Goal: Task Accomplishment & Management: Manage account settings

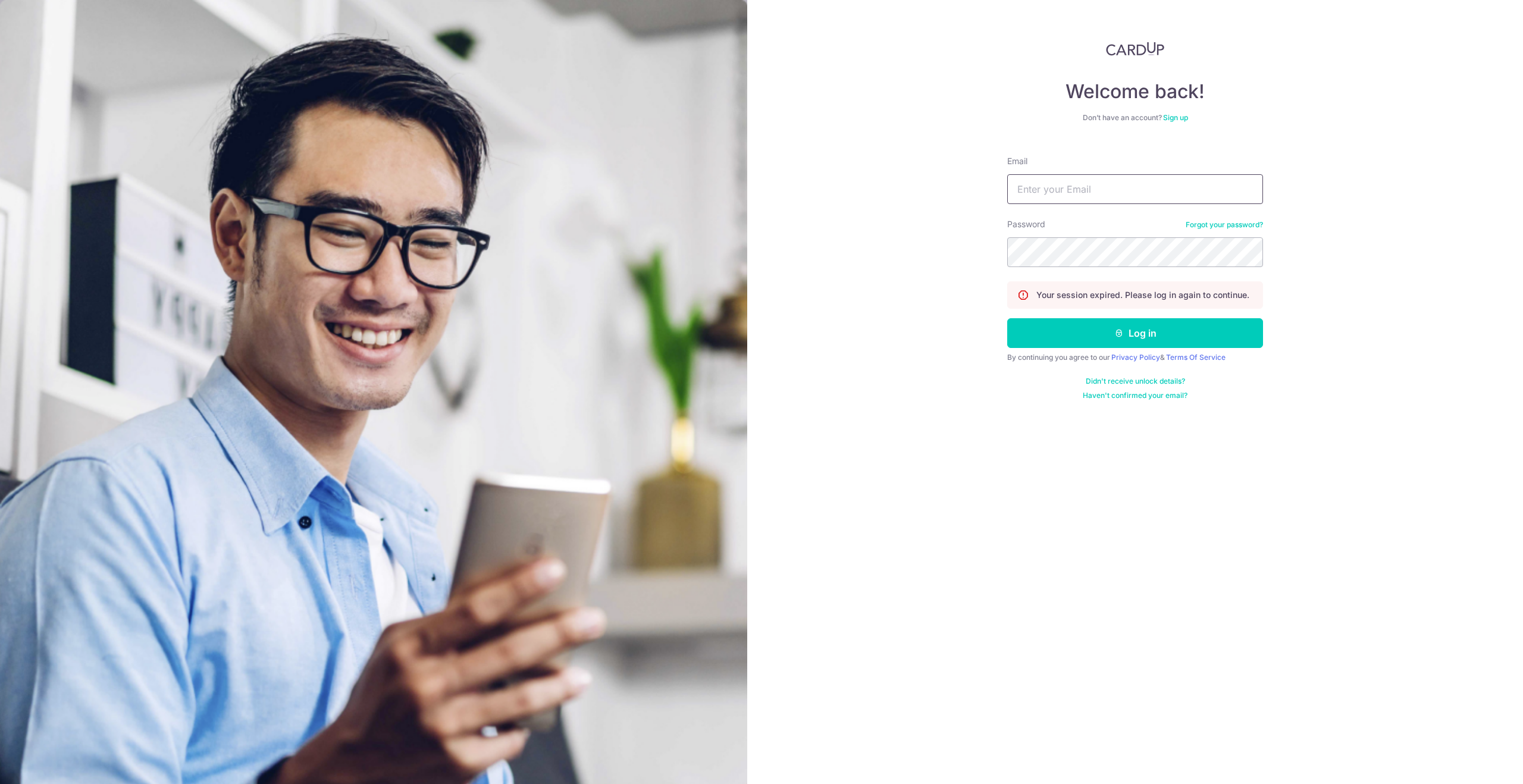
click at [1162, 192] on input "Email" at bounding box center [1135, 189] width 256 height 30
type input "newbieppl123@gmail.com"
click at [1143, 319] on button "Log in" at bounding box center [1135, 333] width 256 height 30
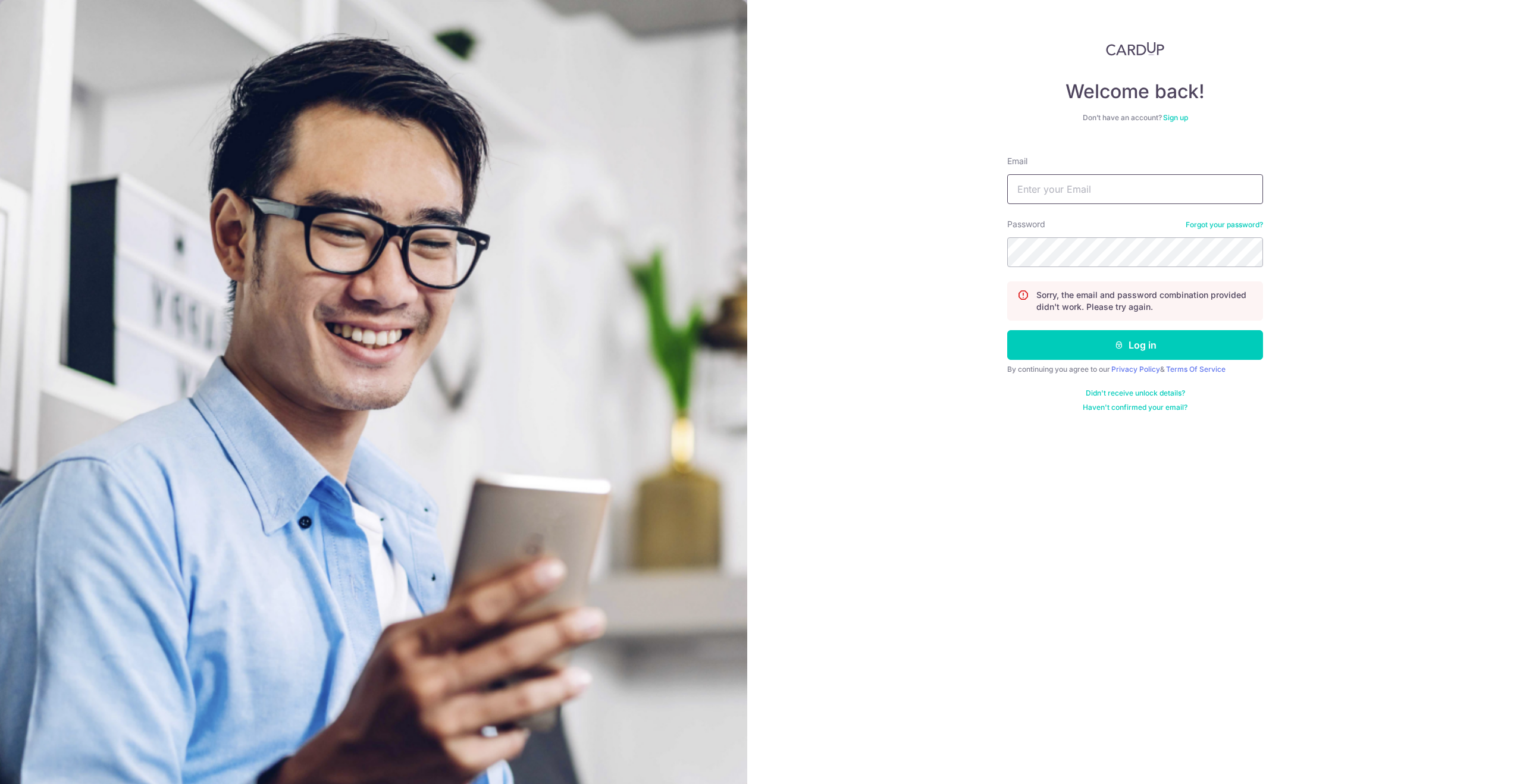
click at [1110, 183] on input "Email" at bounding box center [1135, 189] width 256 height 30
click at [1101, 191] on input "Email" at bounding box center [1135, 189] width 256 height 30
type input "[EMAIL_ADDRESS][DOMAIN_NAME]"
click at [1130, 330] on button "Log in" at bounding box center [1135, 345] width 256 height 30
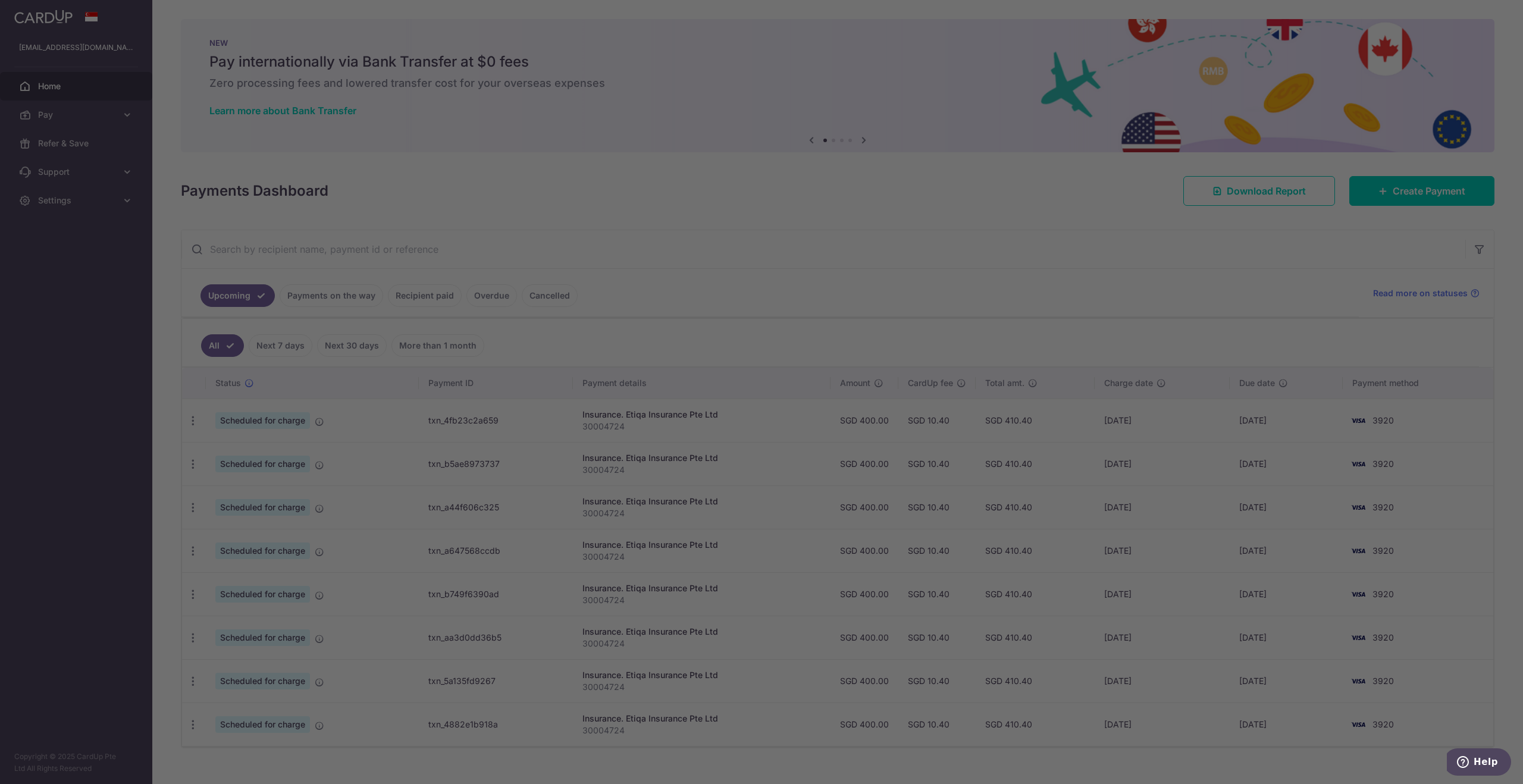
click at [316, 301] on div at bounding box center [769, 396] width 1538 height 792
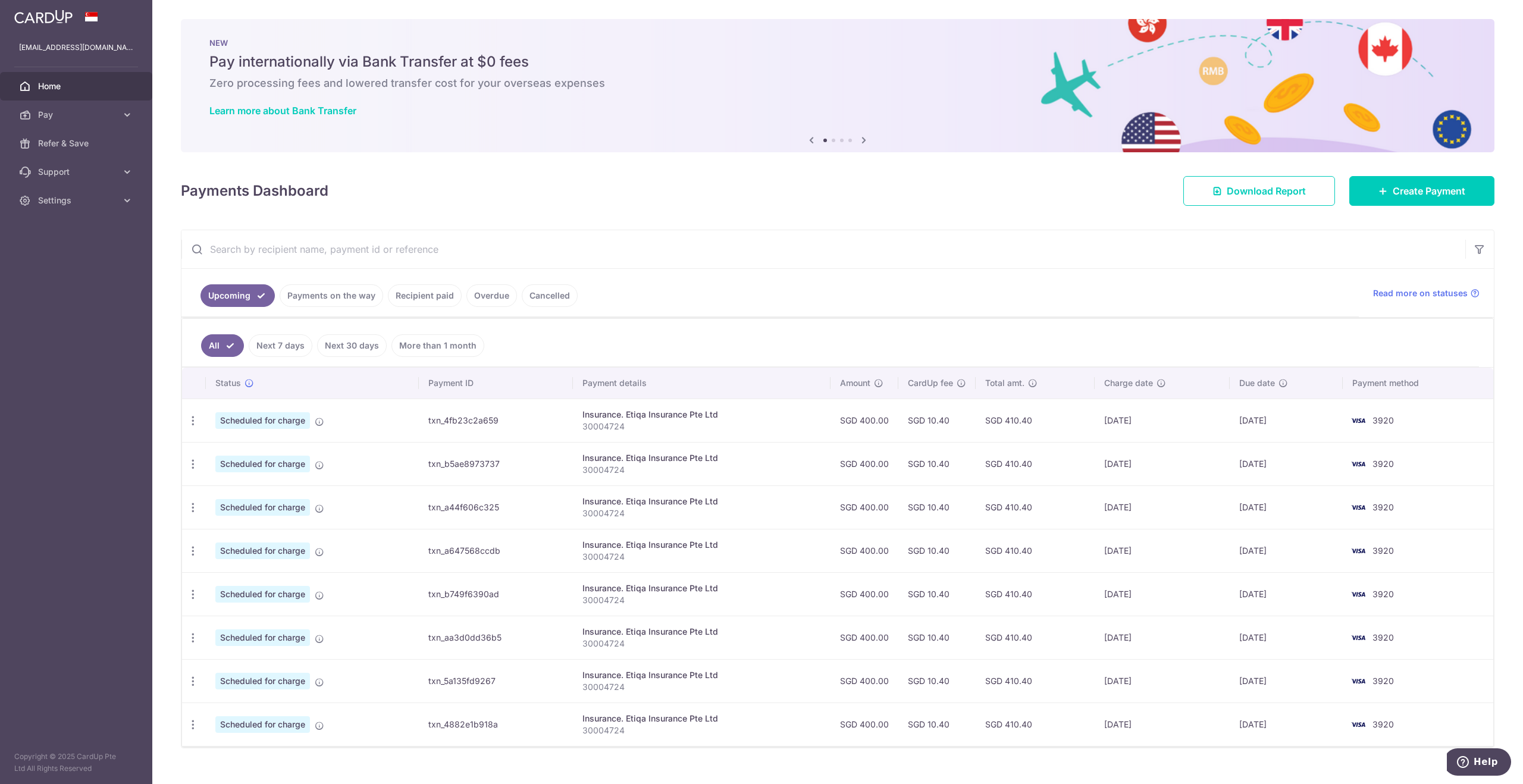
click at [434, 292] on link "Recipient paid" at bounding box center [425, 295] width 74 height 22
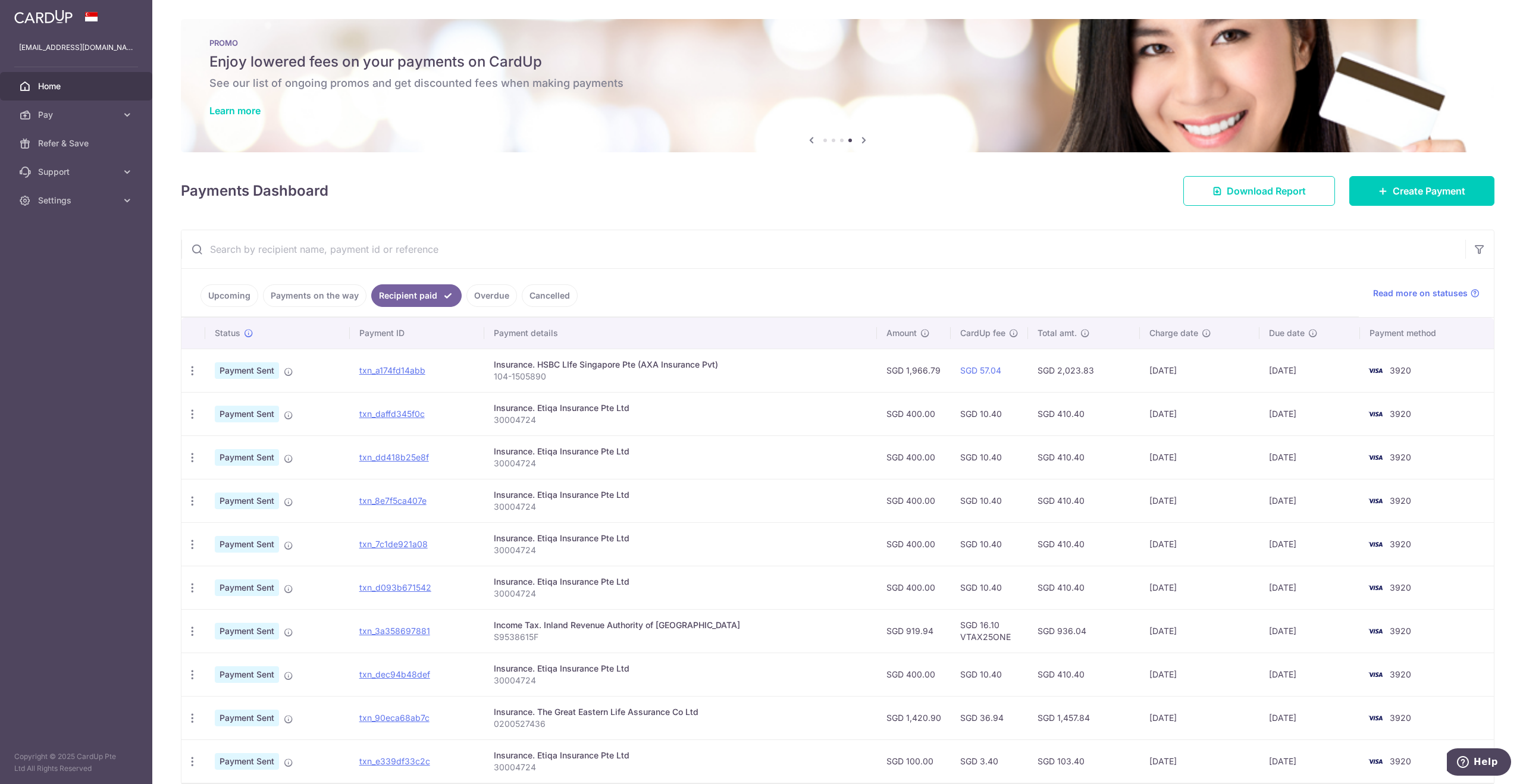
click at [352, 297] on link "Payments on the way" at bounding box center [314, 295] width 103 height 22
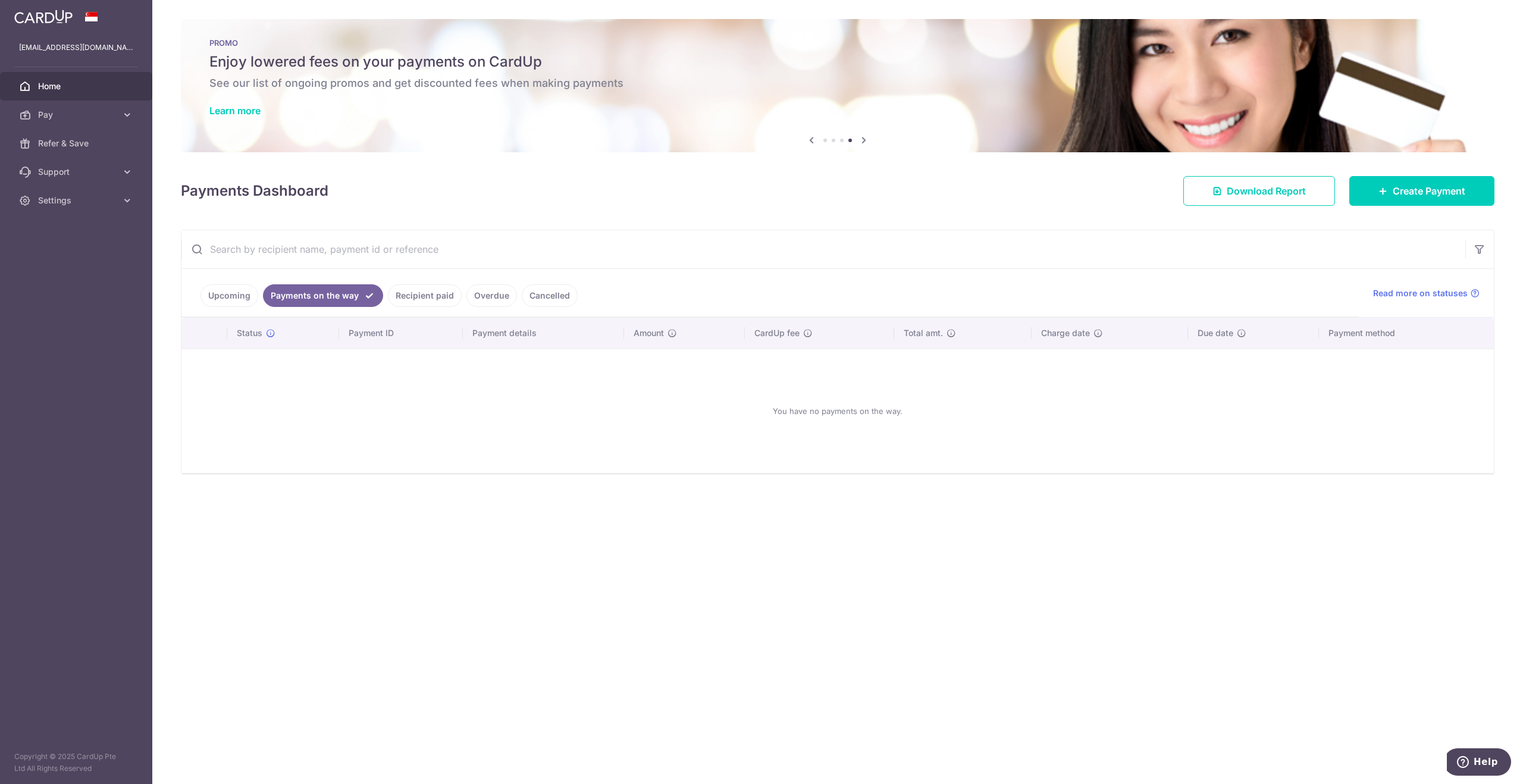
click at [467, 296] on link "Overdue" at bounding box center [492, 295] width 51 height 22
click at [534, 292] on link "Cancelled" at bounding box center [549, 295] width 56 height 22
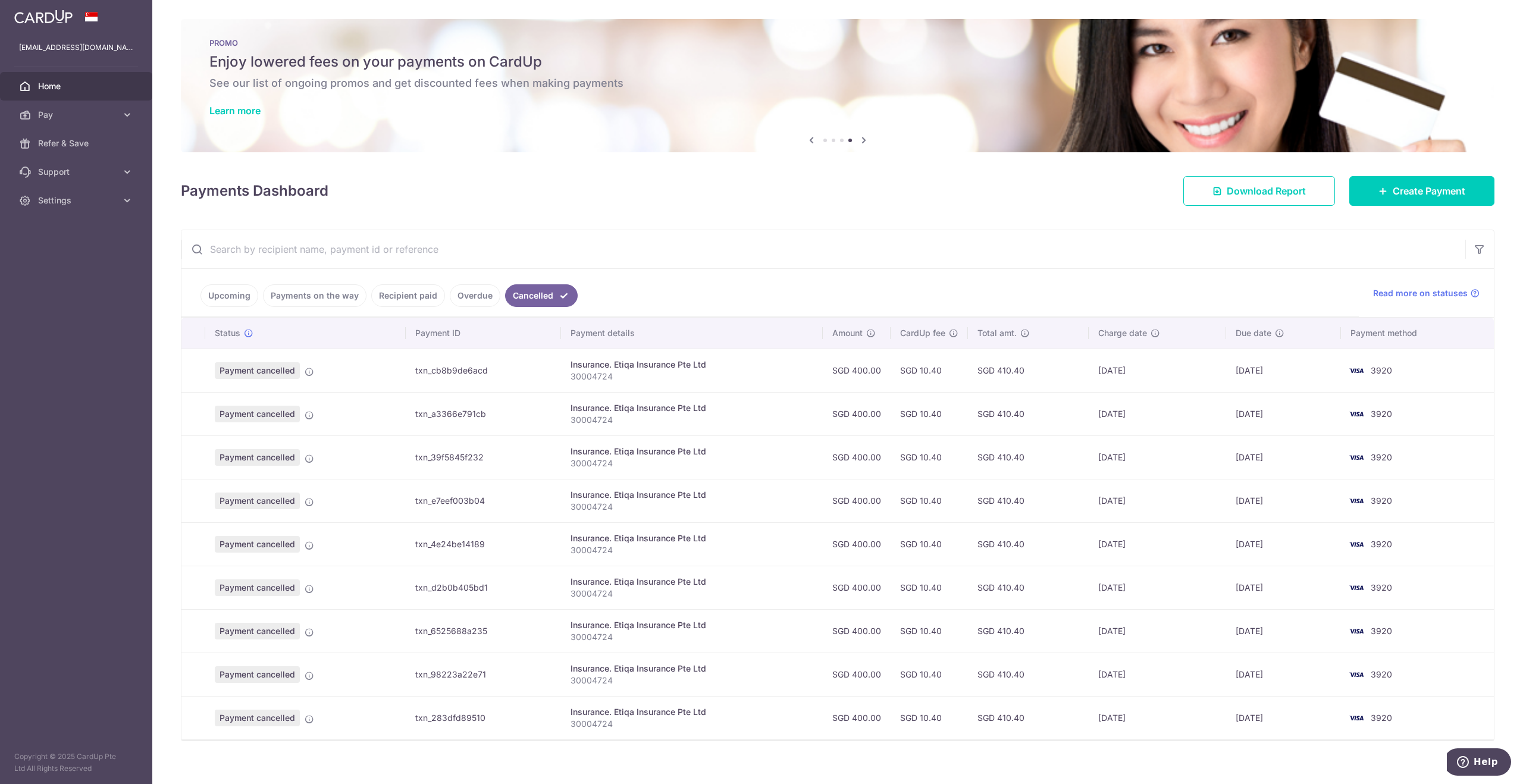
click at [388, 293] on link "Recipient paid" at bounding box center [408, 295] width 74 height 22
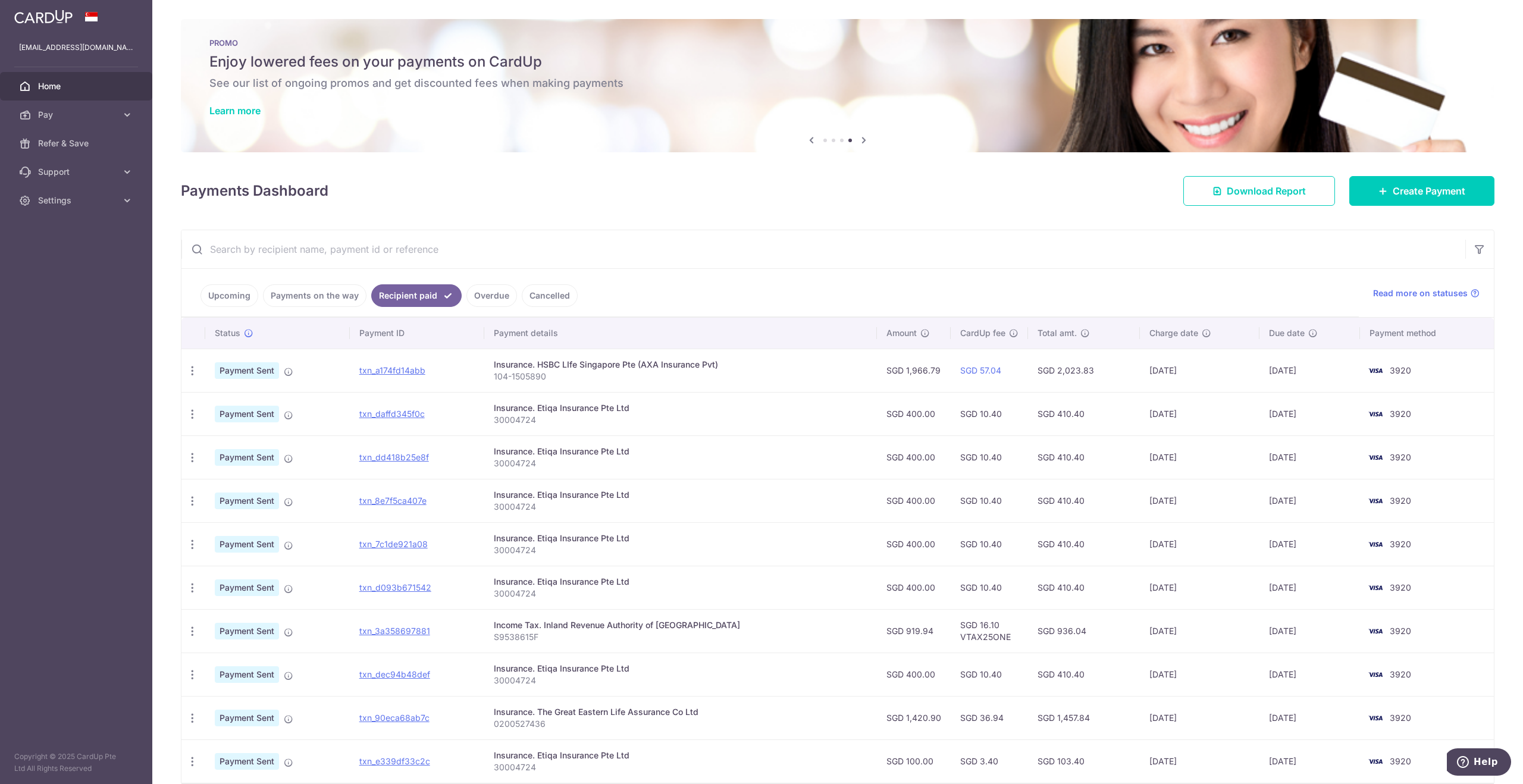
click at [524, 382] on td "Insurance. HSBC LIfe Singapore Pte (AXA Insurance Pvt) 104-1505890" at bounding box center [681, 370] width 393 height 44
